Goal: Information Seeking & Learning: Find contact information

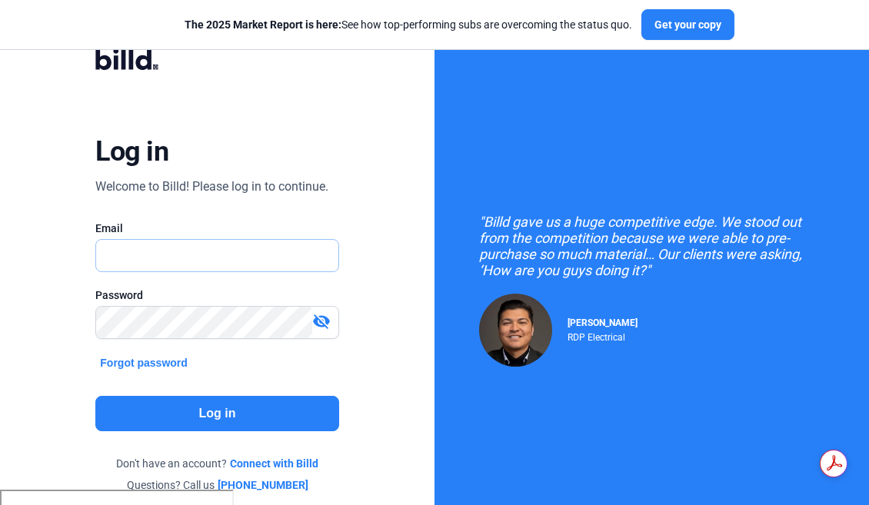
click at [280, 260] on input "text" at bounding box center [209, 256] width 226 height 32
type input "[PERSON_NAME][EMAIL_ADDRESS][DOMAIN_NAME]"
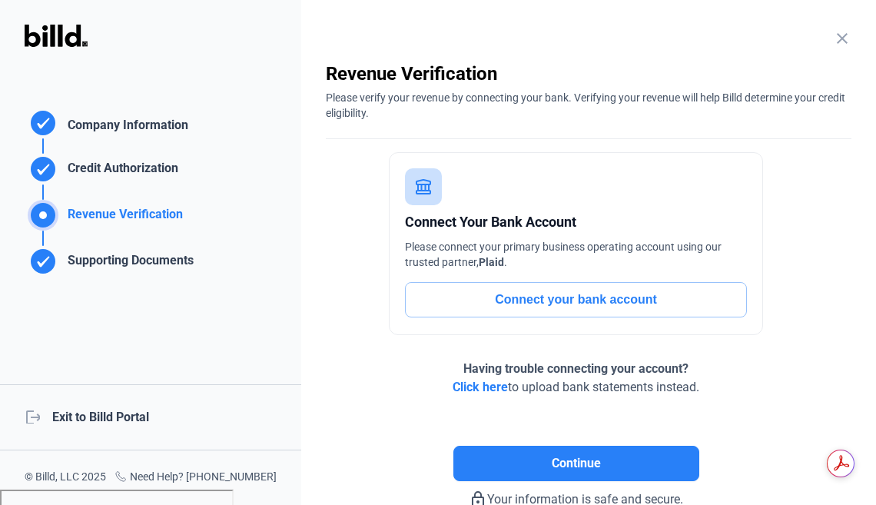
click at [89, 422] on div "logout Exit to Billd Portal" at bounding box center [150, 417] width 301 height 66
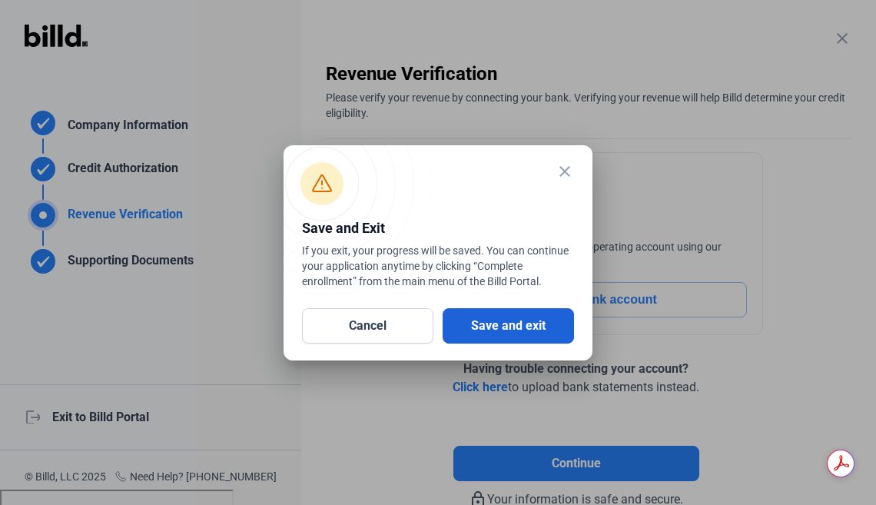
click at [520, 320] on button "Save and exit" at bounding box center [508, 325] width 131 height 35
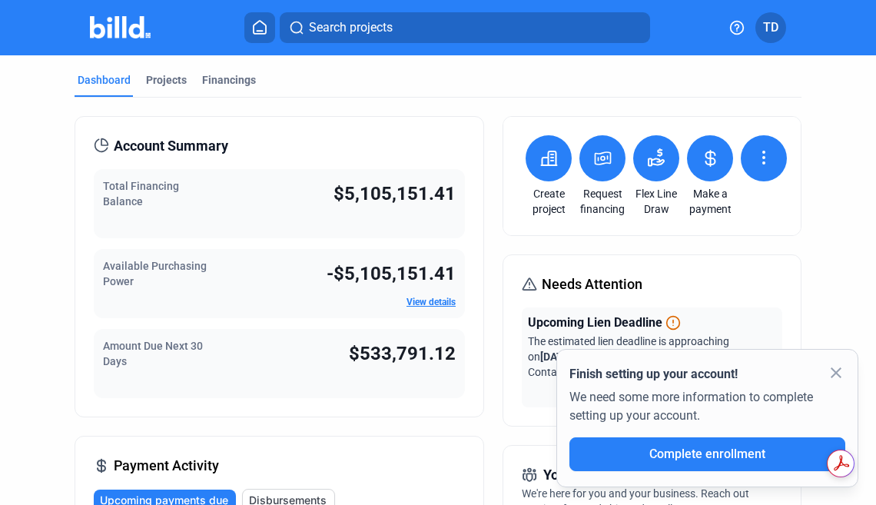
click at [772, 32] on span "TD" at bounding box center [770, 27] width 15 height 18
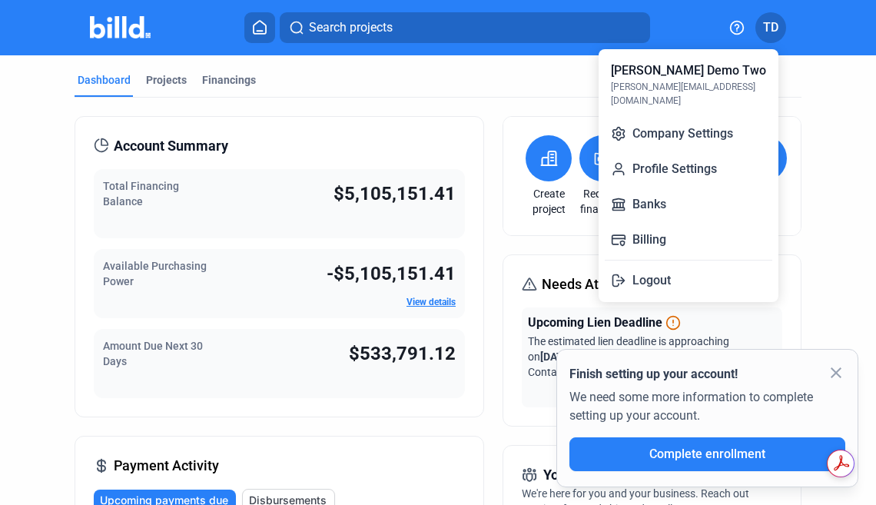
click at [740, 27] on div at bounding box center [438, 252] width 876 height 505
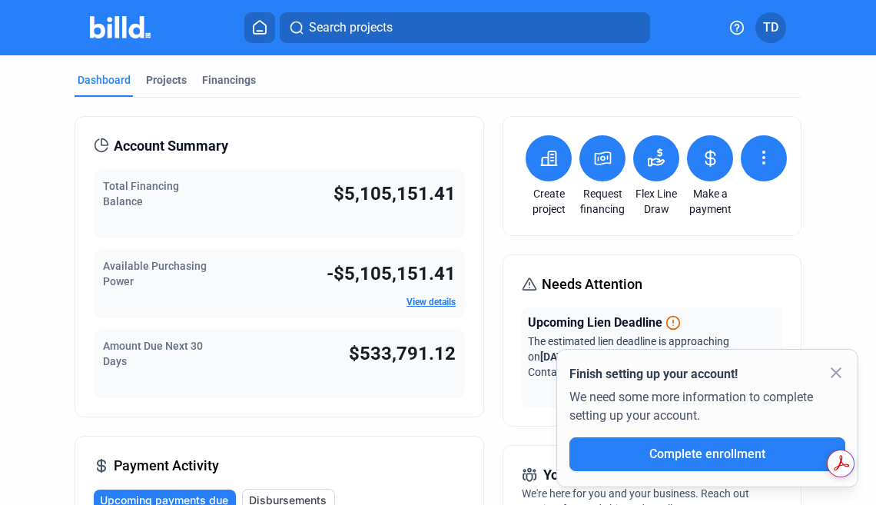
click at [732, 25] on icon at bounding box center [737, 27] width 15 height 15
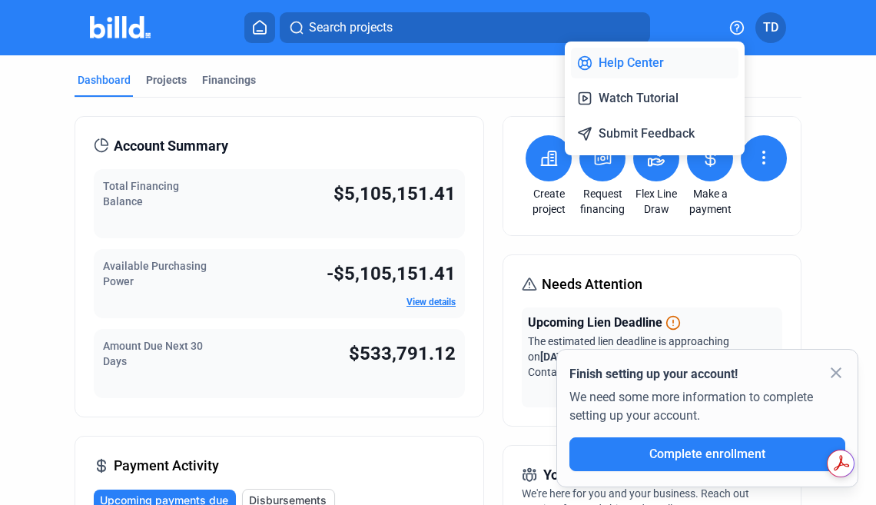
click at [667, 65] on button "Help Center" at bounding box center [655, 63] width 168 height 31
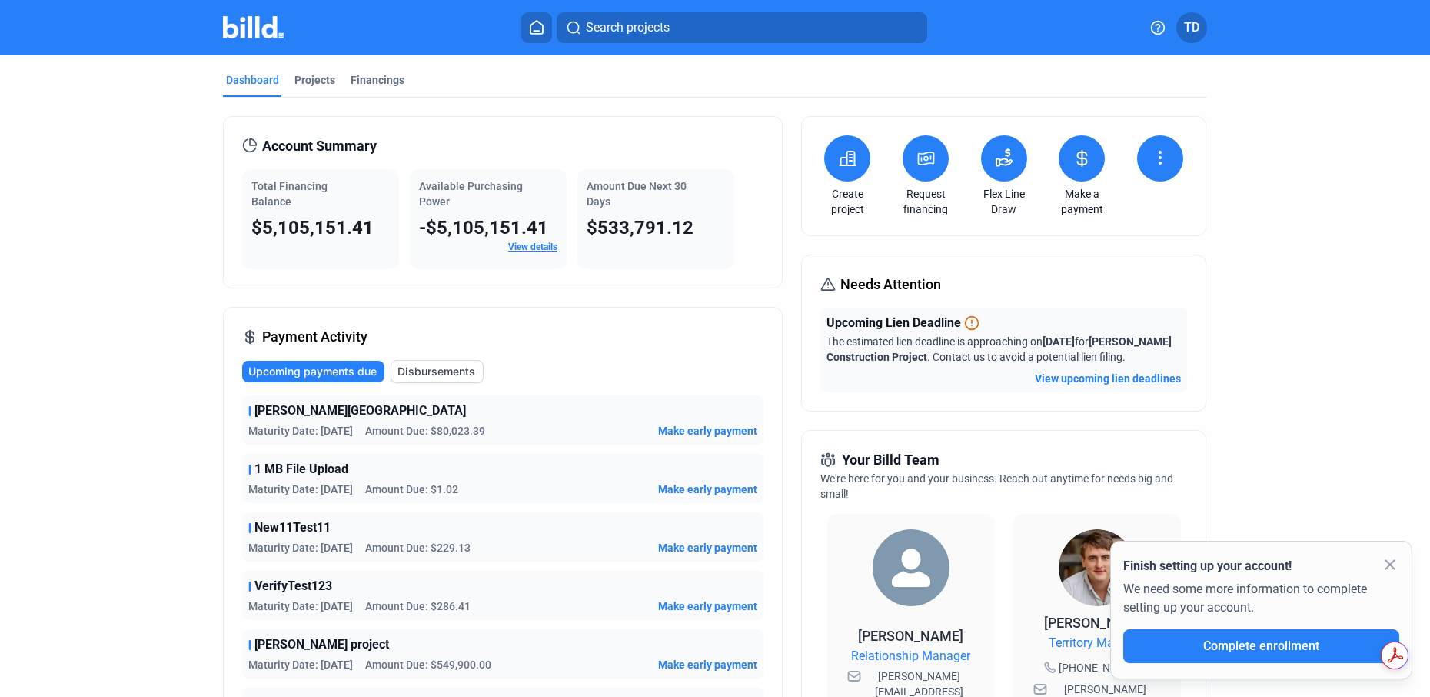
click at [868, 31] on icon at bounding box center [1157, 27] width 15 height 15
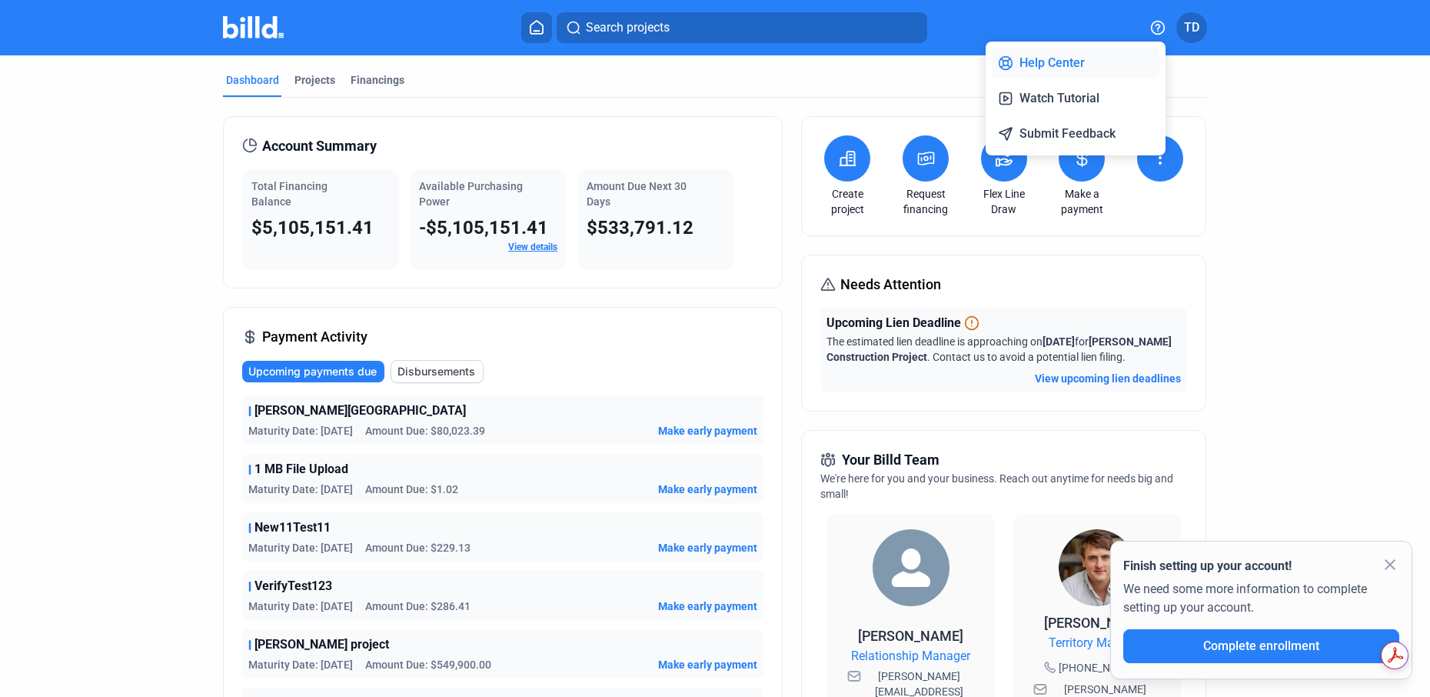
click at [868, 60] on button "Help Center" at bounding box center [1076, 63] width 168 height 31
